Goal: Information Seeking & Learning: Learn about a topic

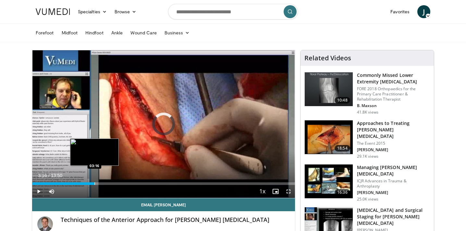
click at [94, 181] on div "Loaded : 6.00% 00:09 03:16" at bounding box center [163, 182] width 263 height 6
click at [99, 183] on div "Progress Bar" at bounding box center [99, 183] width 1 height 3
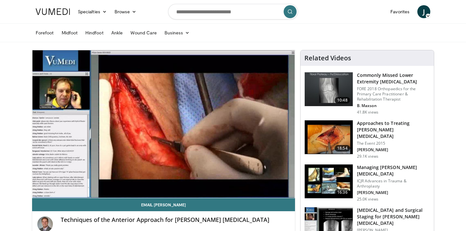
click at [105, 182] on div "10 seconds Tap to unmute" at bounding box center [163, 124] width 263 height 148
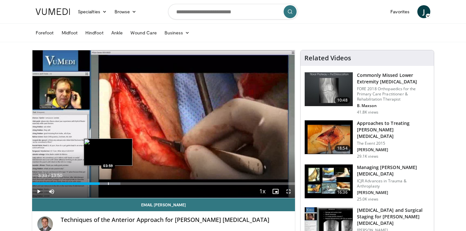
click at [108, 182] on div "Progress Bar" at bounding box center [108, 183] width 1 height 3
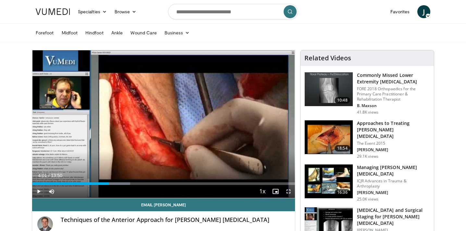
click at [39, 189] on span "Video Player" at bounding box center [38, 191] width 13 height 13
click at [125, 183] on div "Progress Bar" at bounding box center [130, 183] width 31 height 3
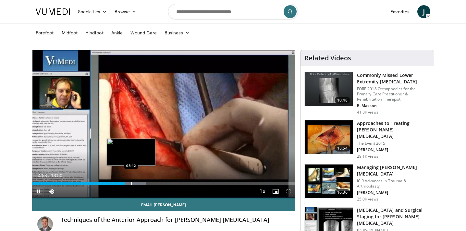
click at [132, 183] on div "Progress Bar" at bounding box center [131, 183] width 1 height 3
click at [135, 183] on div "Progress Bar" at bounding box center [134, 183] width 1 height 3
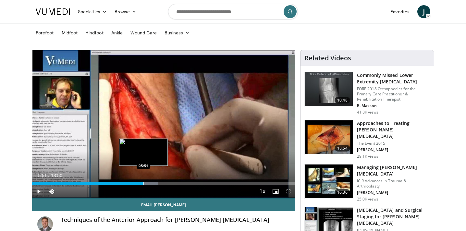
click at [144, 184] on div "Progress Bar" at bounding box center [144, 183] width 1 height 3
click at [152, 183] on div "Progress Bar" at bounding box center [152, 183] width 1 height 3
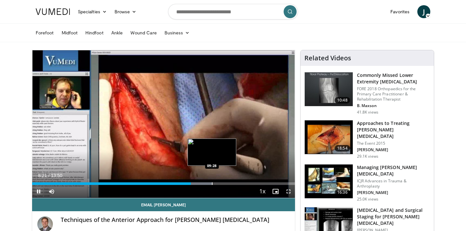
click at [212, 183] on div "Progress Bar" at bounding box center [212, 183] width 1 height 3
click at [208, 183] on div "09:28" at bounding box center [122, 183] width 180 height 3
click at [205, 183] on div "Progress Bar" at bounding box center [205, 183] width 1 height 3
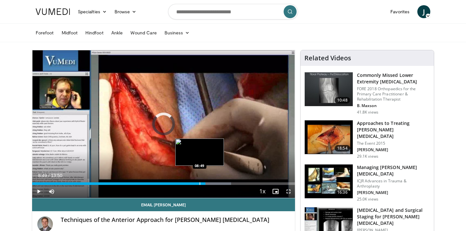
click at [200, 183] on div "Progress Bar" at bounding box center [200, 183] width 1 height 3
click at [203, 182] on div "Progress Bar" at bounding box center [203, 183] width 1 height 3
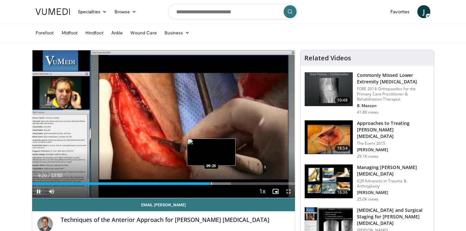
click at [211, 184] on div "Progress Bar" at bounding box center [211, 183] width 1 height 3
click at [216, 182] on div "Progress Bar" at bounding box center [216, 183] width 1 height 3
click at [219, 183] on div "Progress Bar" at bounding box center [219, 183] width 1 height 3
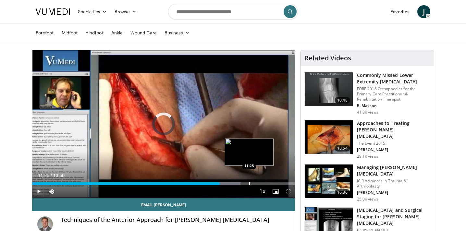
click at [249, 183] on div "Progress Bar" at bounding box center [249, 183] width 1 height 3
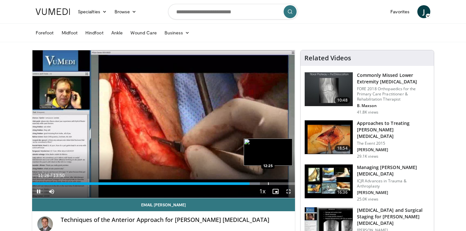
click at [268, 182] on div "Progress Bar" at bounding box center [268, 183] width 1 height 3
click at [281, 182] on div "Progress Bar" at bounding box center [280, 183] width 1 height 3
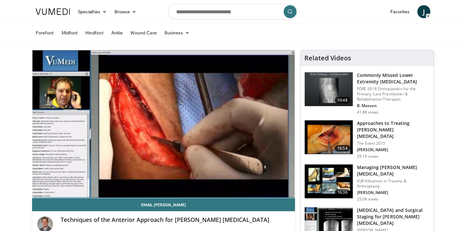
click at [379, 124] on h3 "Approaches to Treating [PERSON_NAME] [MEDICAL_DATA]" at bounding box center [393, 129] width 73 height 19
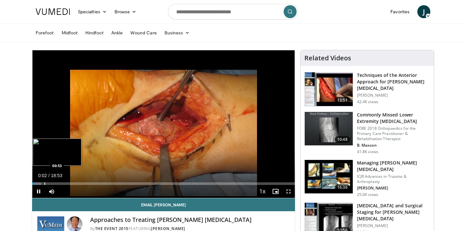
click at [44, 182] on div "Progress Bar" at bounding box center [44, 183] width 1 height 3
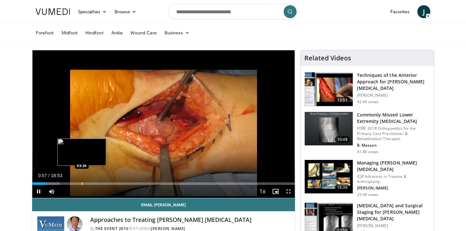
click at [82, 182] on div "Progress Bar" at bounding box center [82, 183] width 1 height 3
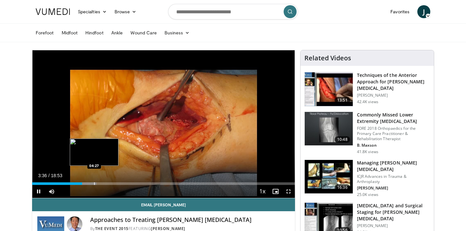
click at [95, 182] on div "Progress Bar" at bounding box center [94, 183] width 1 height 3
click at [100, 182] on div "Progress Bar" at bounding box center [100, 183] width 1 height 3
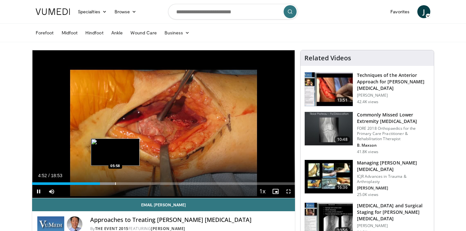
click at [116, 182] on div "Progress Bar" at bounding box center [115, 183] width 1 height 3
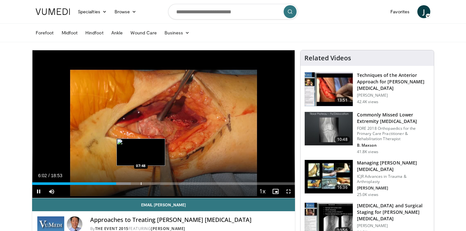
click at [141, 181] on div "Loaded : 37.56% 06:02 07:48" at bounding box center [163, 182] width 263 height 6
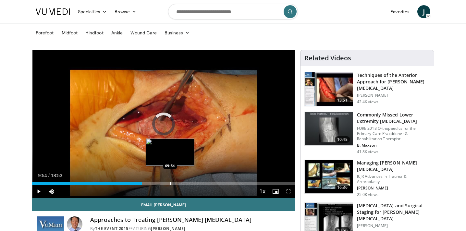
click at [170, 182] on div "Loaded : 0.00% 09:54 09:54" at bounding box center [163, 182] width 263 height 6
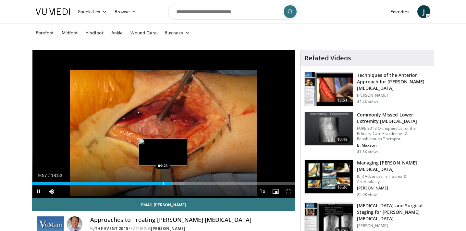
click at [163, 183] on div "Progress Bar" at bounding box center [163, 183] width 1 height 3
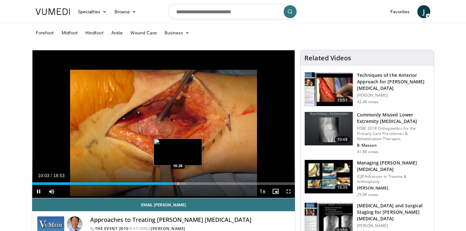
click at [178, 182] on div "Loaded : 58.53% 10:03 10:28" at bounding box center [163, 182] width 263 height 6
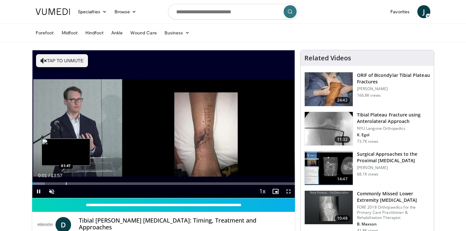
click at [66, 181] on div "Loaded : 4.76% 00:01 01:47" at bounding box center [163, 182] width 263 height 6
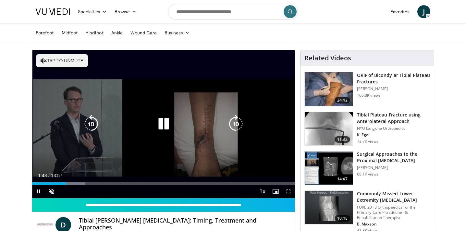
click at [66, 56] on button "Tap to unmute" at bounding box center [62, 60] width 52 height 13
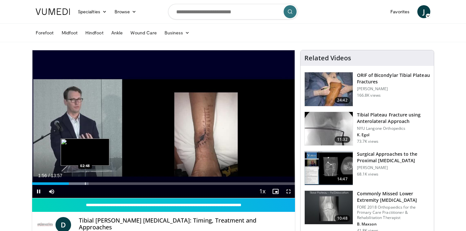
click at [85, 184] on div "Progress Bar" at bounding box center [85, 183] width 1 height 3
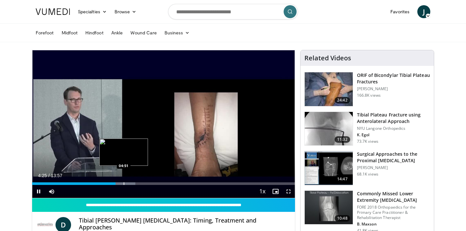
click at [124, 183] on div "Progress Bar" at bounding box center [124, 183] width 1 height 3
click at [134, 184] on div "Progress Bar" at bounding box center [133, 183] width 1 height 3
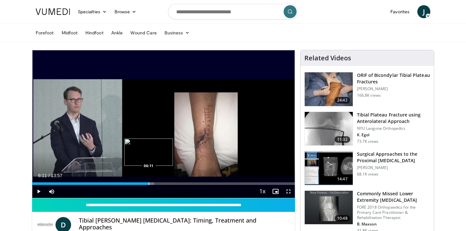
click at [149, 184] on div "Progress Bar" at bounding box center [149, 183] width 1 height 3
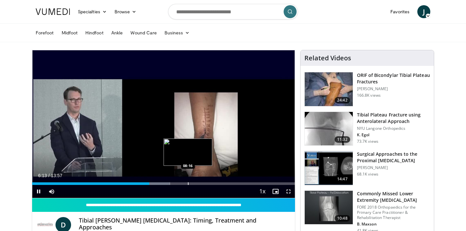
click at [188, 182] on div "Progress Bar" at bounding box center [188, 183] width 1 height 3
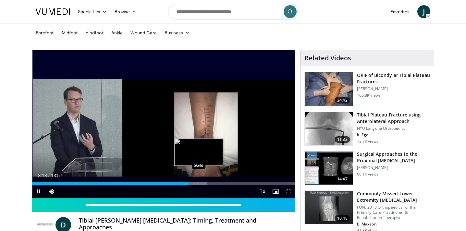
click at [198, 182] on div "Loaded : 66.73% 08:18 08:50" at bounding box center [163, 182] width 263 height 6
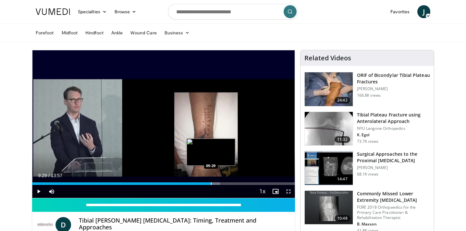
click at [211, 184] on div "Progress Bar" at bounding box center [211, 183] width 1 height 3
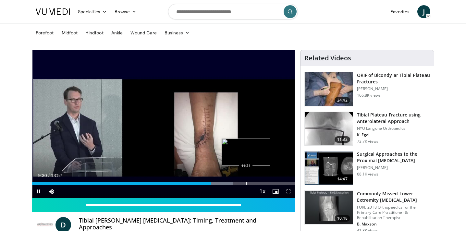
click at [246, 182] on div "Loaded : 76.27% 09:30 11:21" at bounding box center [163, 182] width 263 height 6
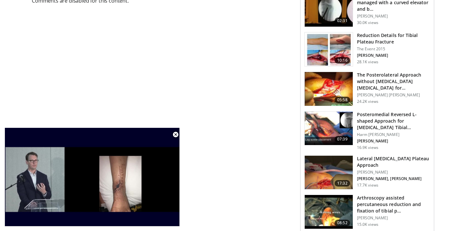
scroll to position [290, 0]
